Goal: Browse casually

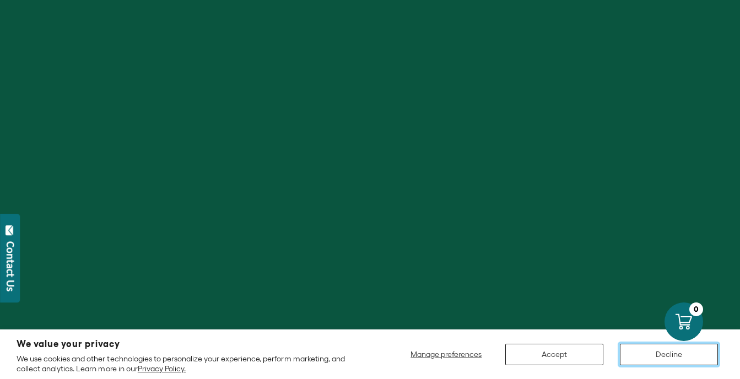
click at [648, 352] on button "Decline" at bounding box center [669, 354] width 98 height 21
click at [655, 347] on button "Decline" at bounding box center [669, 354] width 98 height 21
click at [649, 357] on button "Decline" at bounding box center [669, 354] width 98 height 21
click at [670, 360] on button "Decline" at bounding box center [669, 354] width 98 height 21
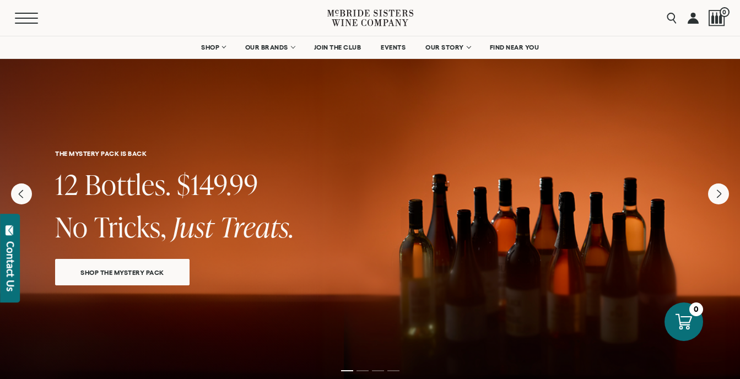
click at [21, 15] on button "Menu" at bounding box center [35, 18] width 40 height 11
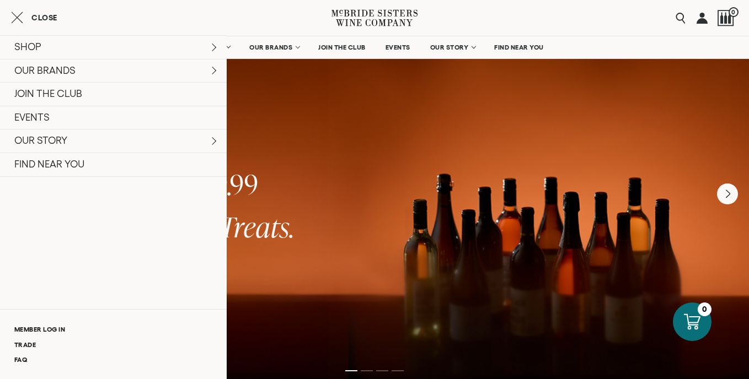
click at [330, 135] on div "THE MYSTERY PACK IS BACK 12 Bottles. $149.99 No Tricks, Just Treats. SHOP THE M…" at bounding box center [374, 174] width 749 height 278
click at [15, 14] on icon "Close cart" at bounding box center [17, 17] width 12 height 13
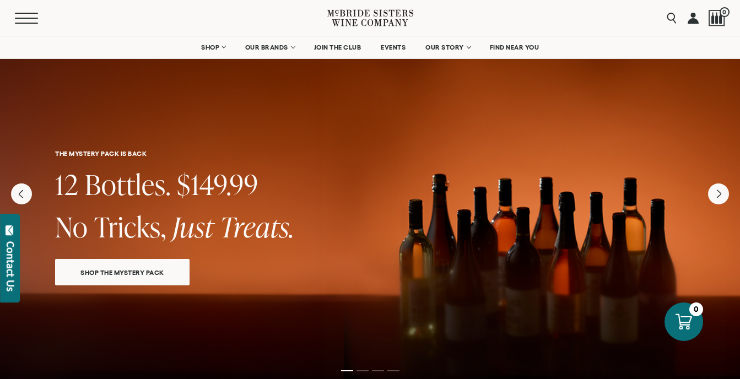
click at [25, 15] on button "Menu" at bounding box center [35, 18] width 40 height 11
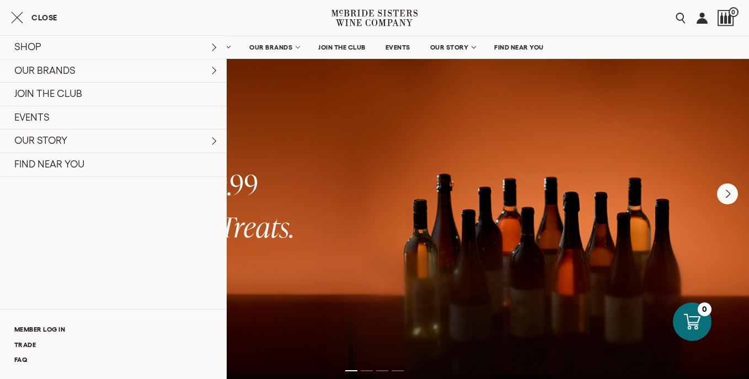
click at [536, 124] on div "THE MYSTERY PACK IS BACK 12 Bottles. $149.99 No Tricks, Just Treats. SHOP THE M…" at bounding box center [374, 174] width 749 height 278
click at [158, 265] on div "SHOP Sets Reds Whites [GEOGRAPHIC_DATA] Sparkling All Wines OUR BRANDS [PERSON_…" at bounding box center [113, 195] width 227 height 343
click at [618, 39] on nav "SHOP Sets Reds Whites [GEOGRAPHIC_DATA] Sparkling All Wines OUR BRANDS [PERSON_…" at bounding box center [374, 47] width 749 height 22
